Goal: Task Accomplishment & Management: Complete application form

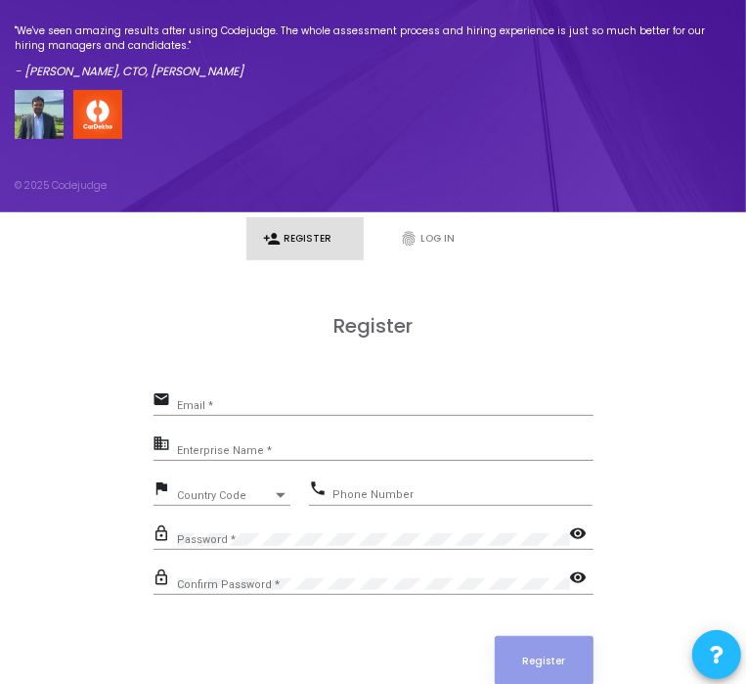
scroll to position [308, 0]
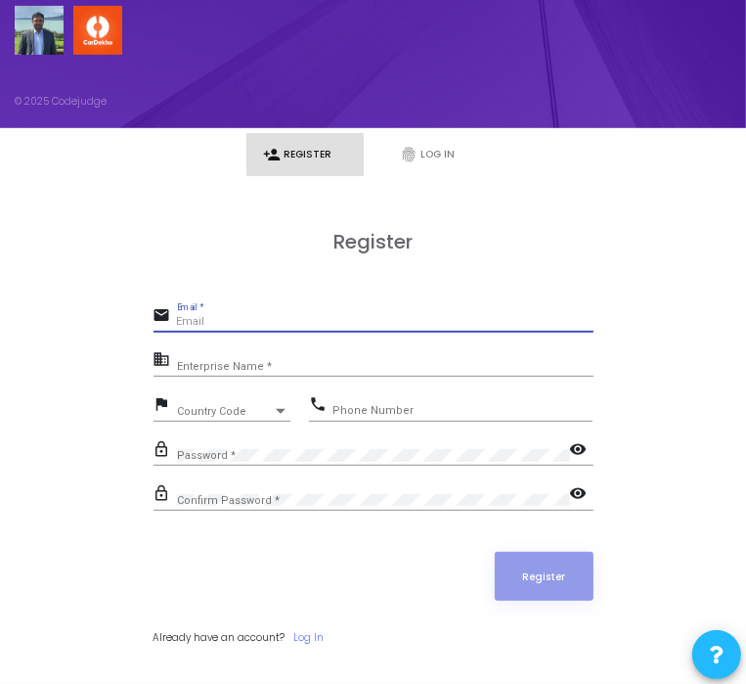
click at [290, 317] on input "Email *" at bounding box center [385, 322] width 417 height 12
type input "[EMAIL_ADDRESS][DOMAIN_NAME]"
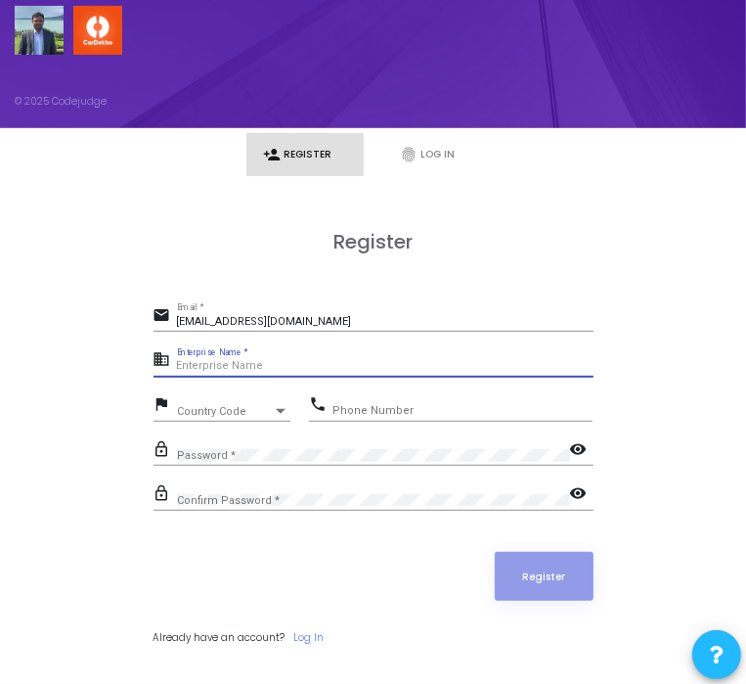
click at [230, 362] on input "Enterprise Name *" at bounding box center [385, 366] width 417 height 12
type input "Payoneer"
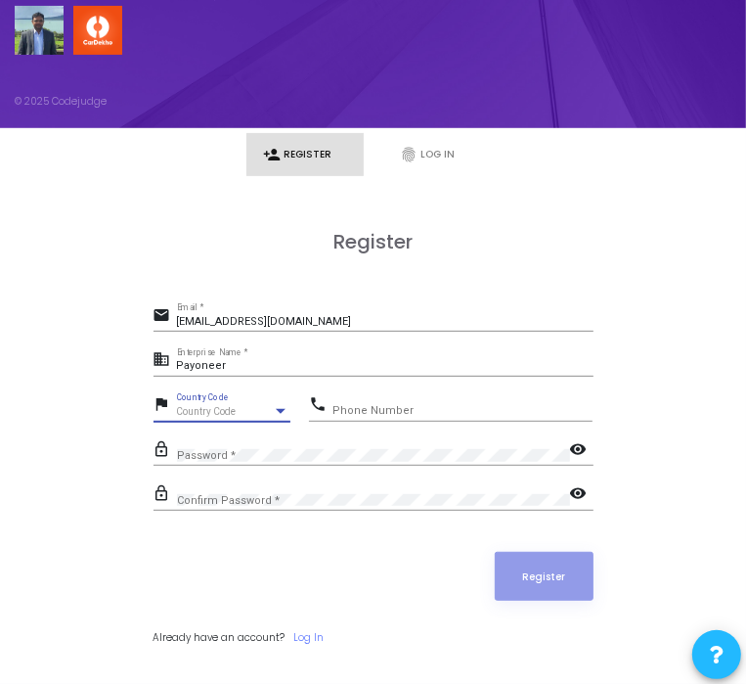
click at [235, 408] on span "Country Code" at bounding box center [207, 411] width 60 height 11
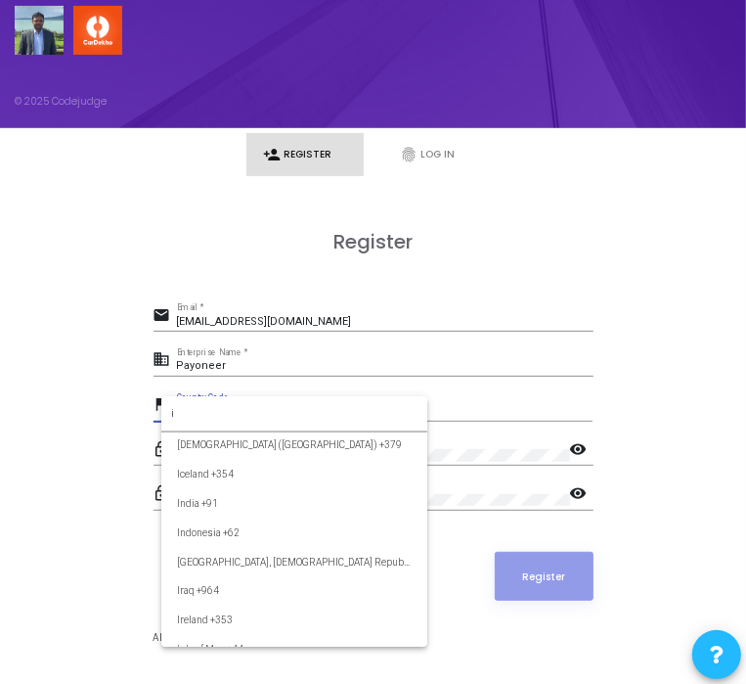
scroll to position [0, 0]
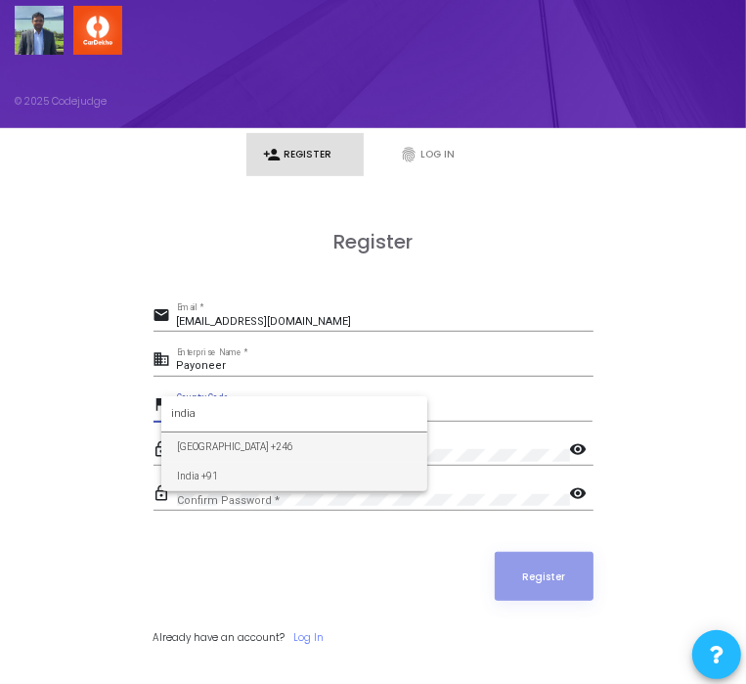
type input "india"
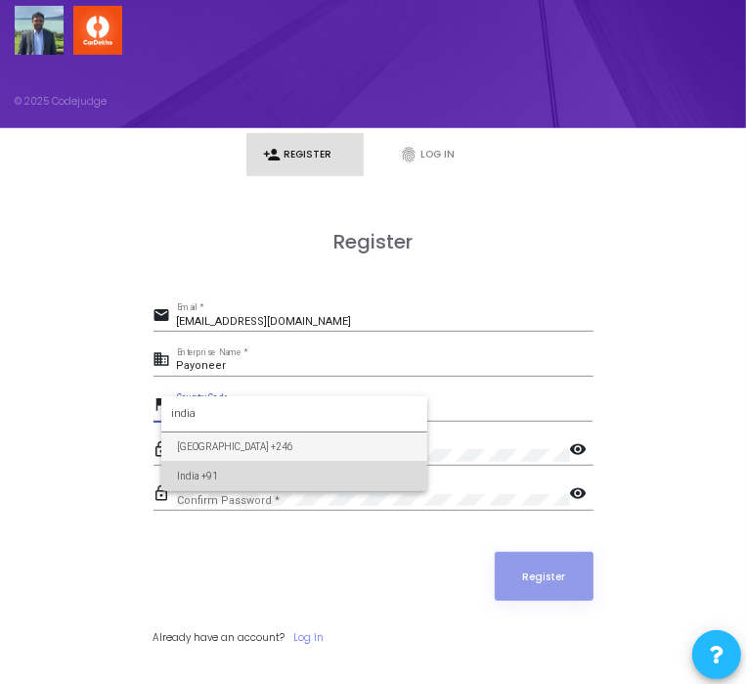
click at [243, 471] on span "India +91" at bounding box center [294, 476] width 235 height 29
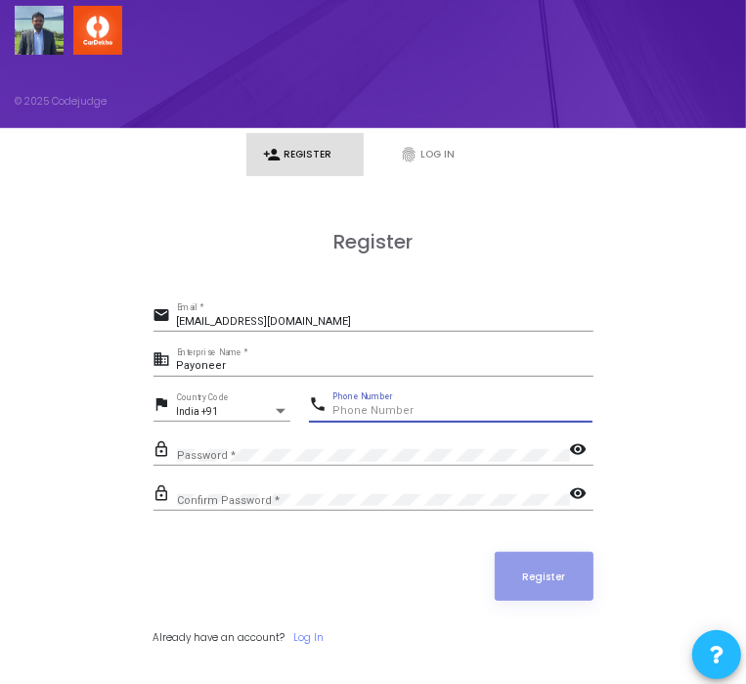
click at [394, 411] on input "Phone Number" at bounding box center [463, 411] width 260 height 12
type input "7527829321"
click at [579, 440] on mat-icon "visibility" at bounding box center [581, 450] width 23 height 23
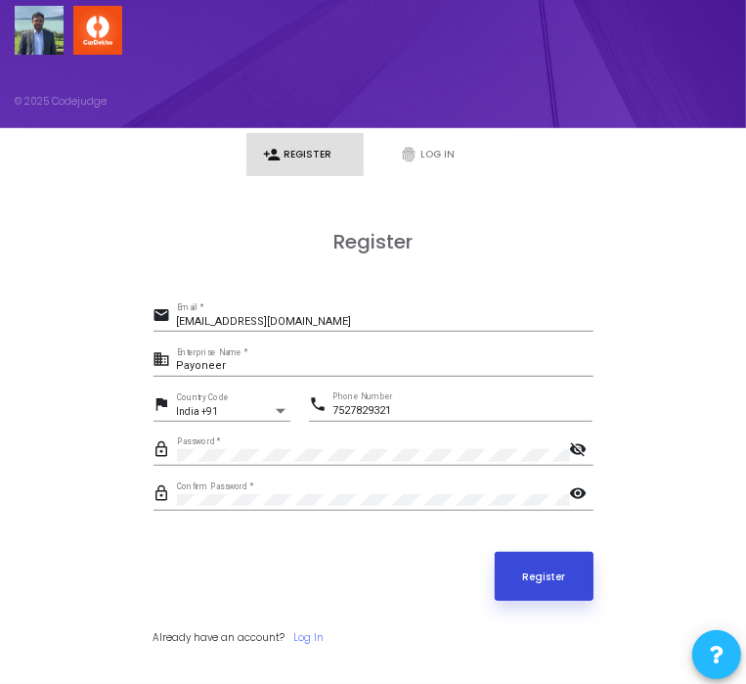
click at [547, 593] on button "Register" at bounding box center [544, 576] width 99 height 49
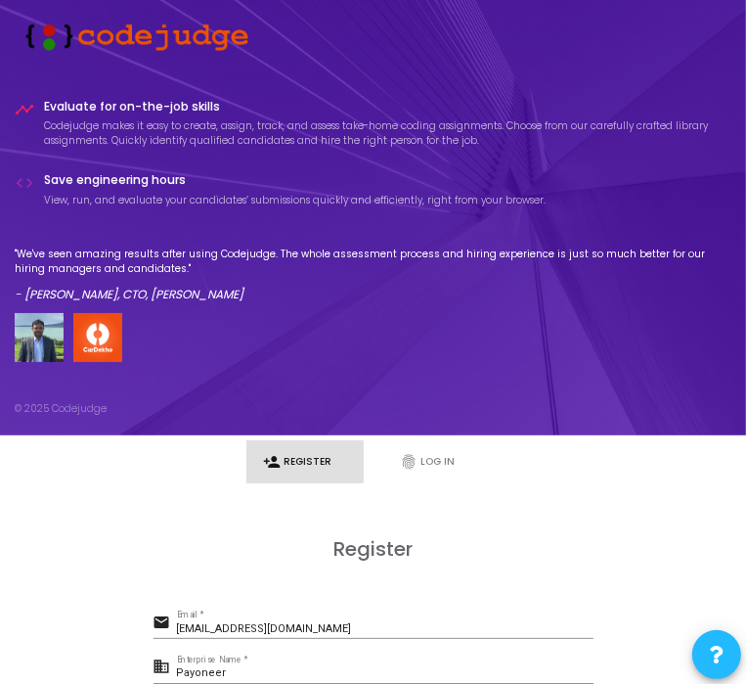
click at [124, 106] on h4 "Evaluate for on-the-job skills" at bounding box center [388, 107] width 688 height 14
